Goal: Information Seeking & Learning: Learn about a topic

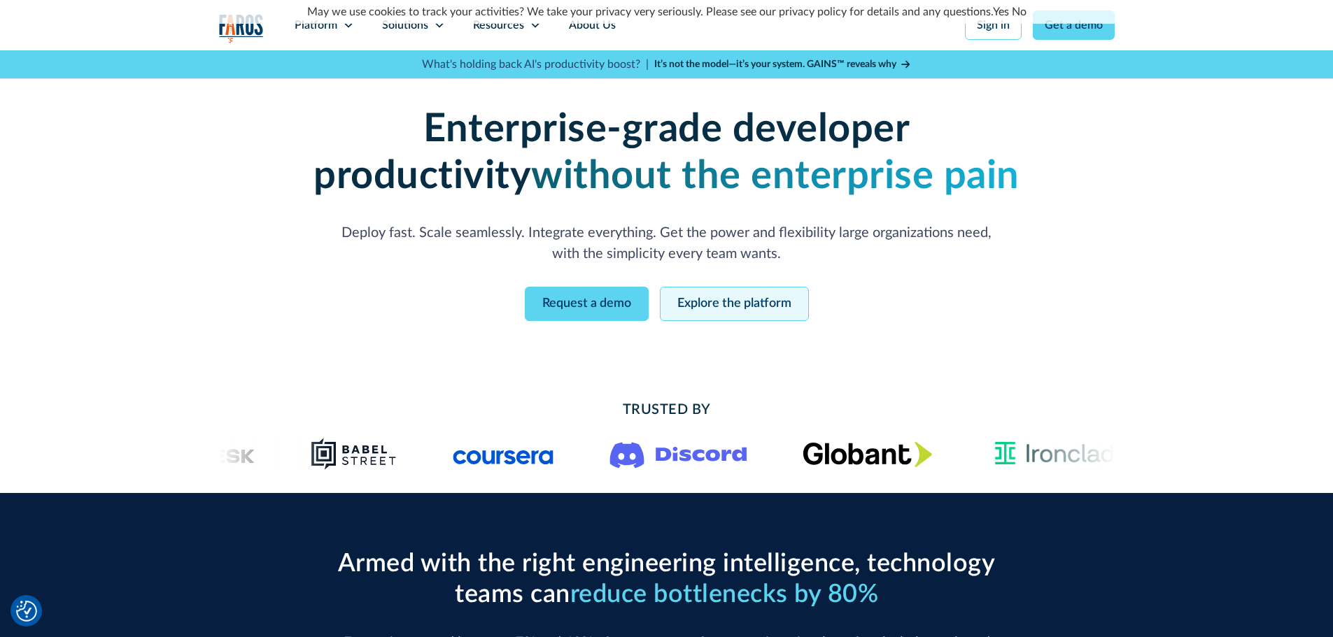
click at [735, 309] on link "Explore the platform" at bounding box center [734, 304] width 149 height 34
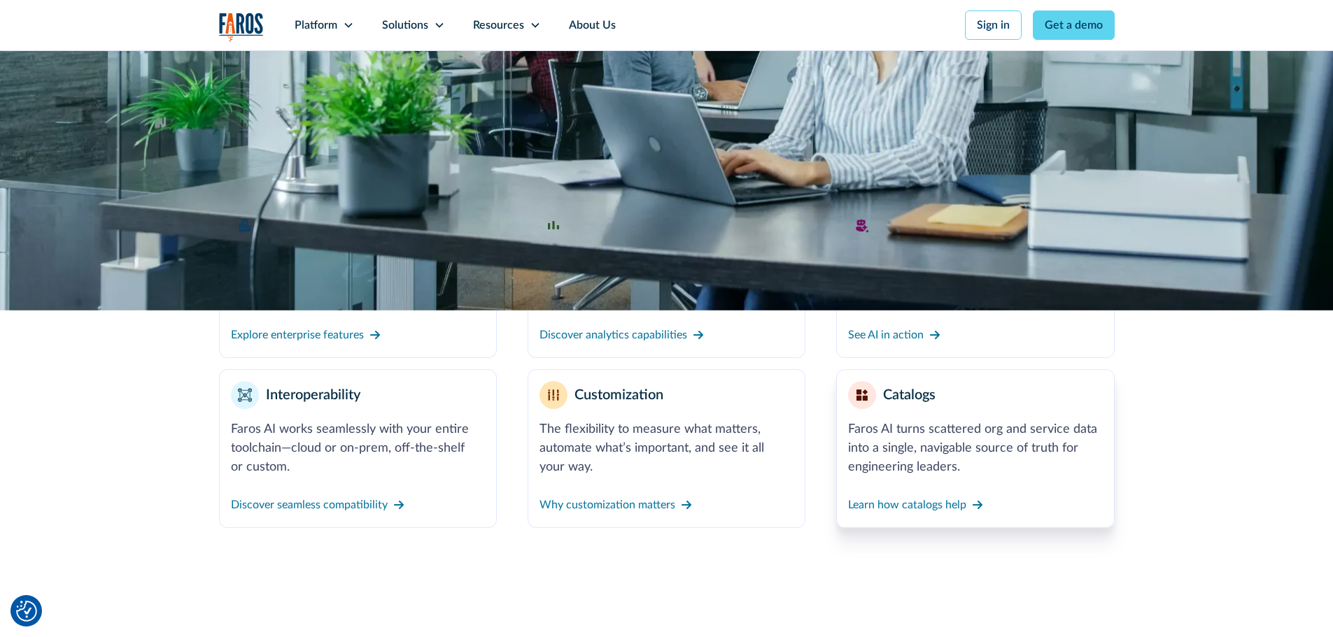
click at [942, 423] on div "Faros AI turns scattered org and service data into a single, navigable source o…" at bounding box center [975, 448] width 254 height 57
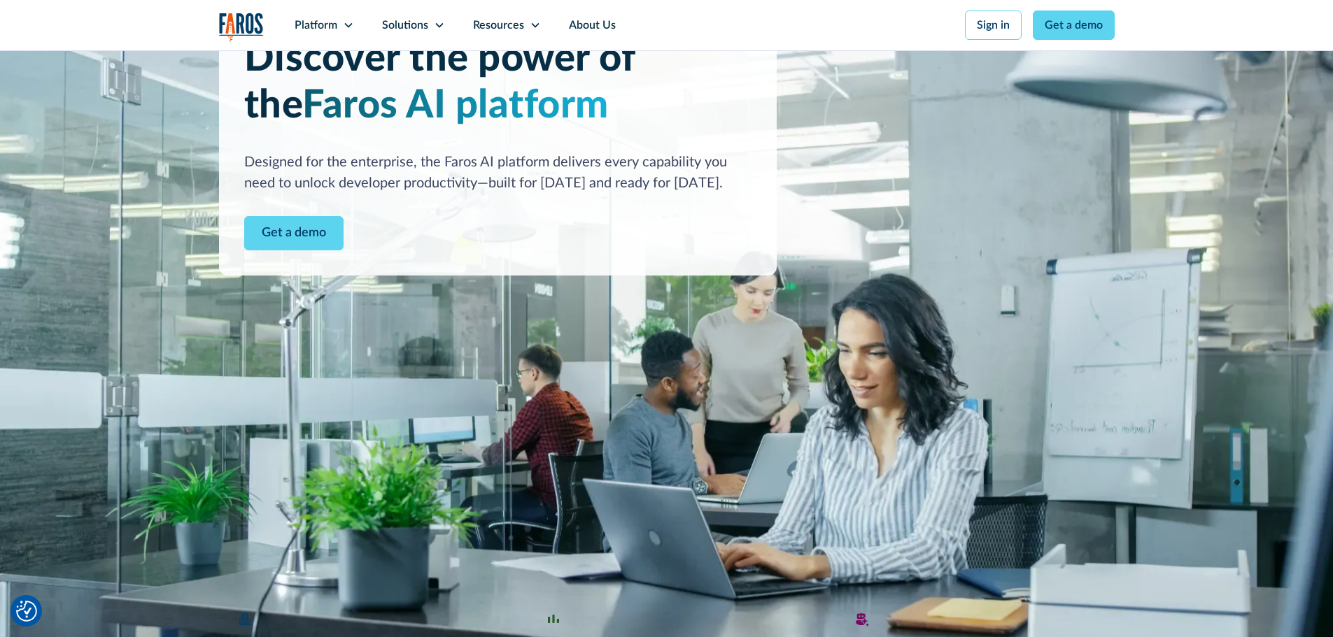
scroll to position [78, 0]
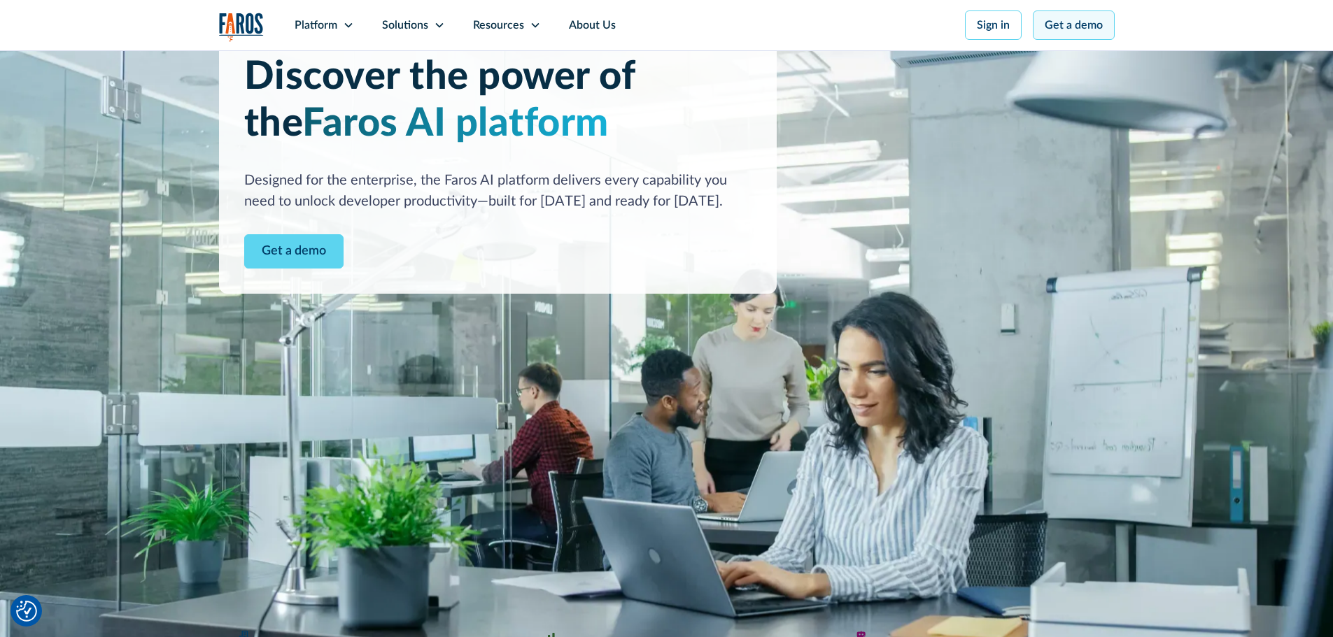
click at [1060, 32] on link "Get a demo" at bounding box center [1074, 24] width 82 height 29
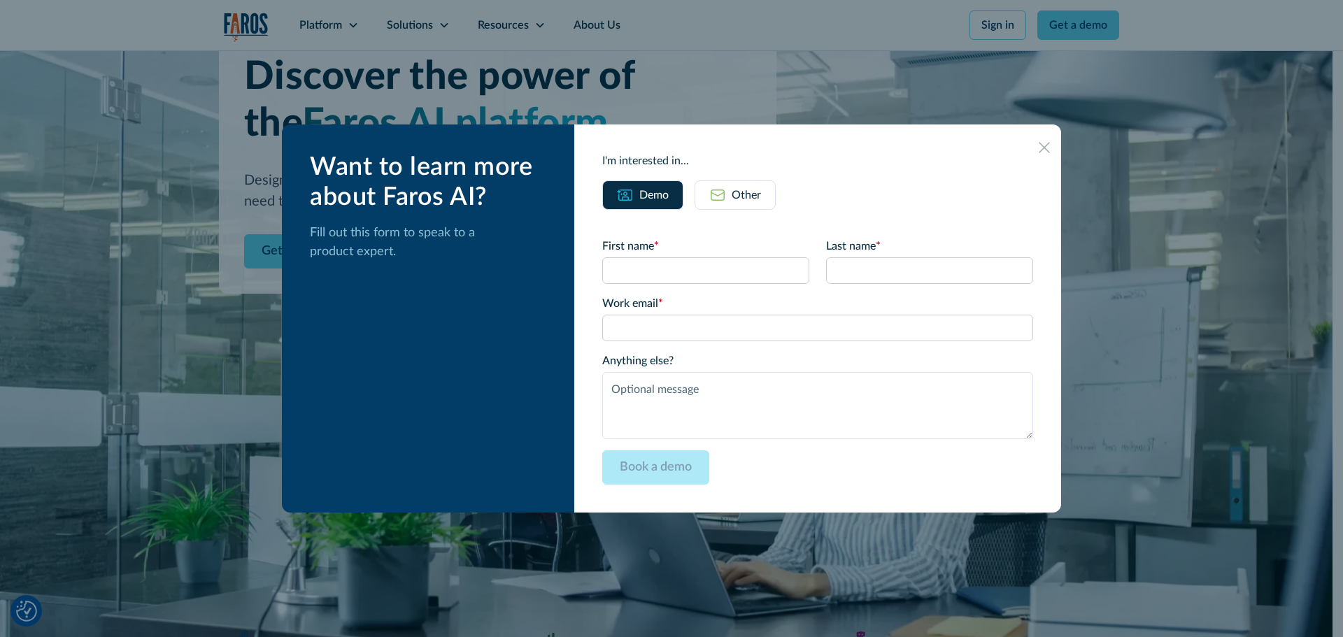
click at [1039, 142] on icon at bounding box center [1044, 147] width 11 height 11
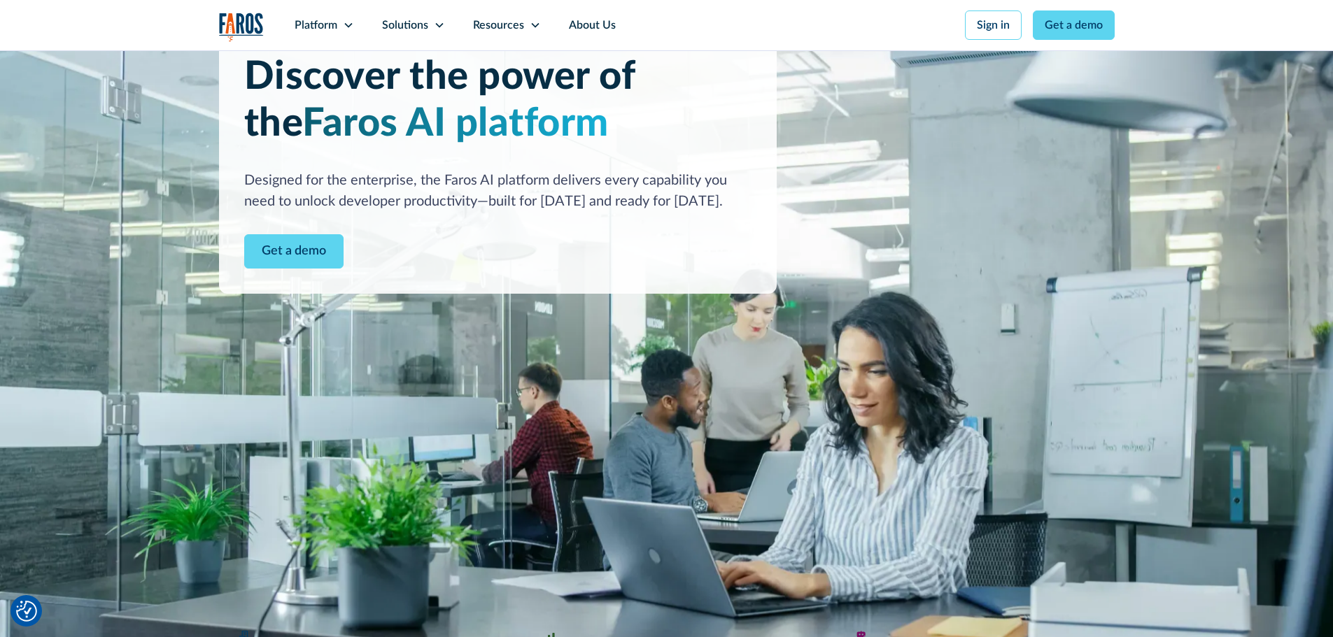
click at [1042, 103] on img at bounding box center [666, 348] width 1333 height 750
click at [1007, 28] on link "Sign in" at bounding box center [993, 24] width 57 height 29
click at [921, 143] on img at bounding box center [666, 348] width 1333 height 750
